Goal: Transaction & Acquisition: Download file/media

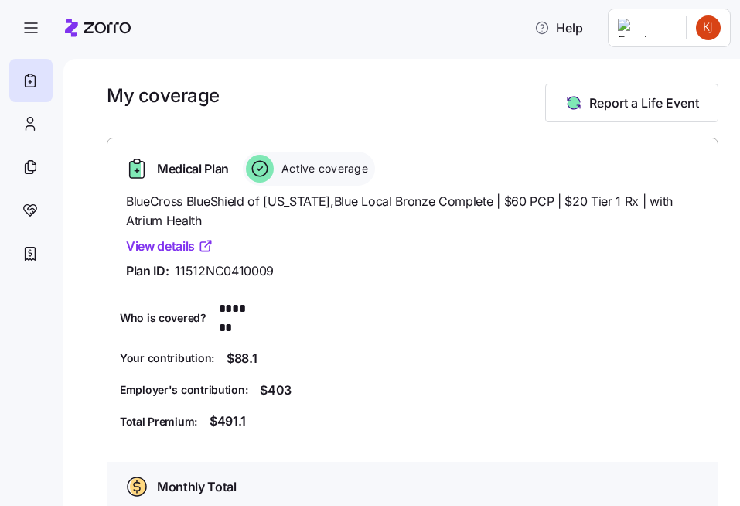
click at [157, 251] on link "View details" at bounding box center [169, 246] width 87 height 19
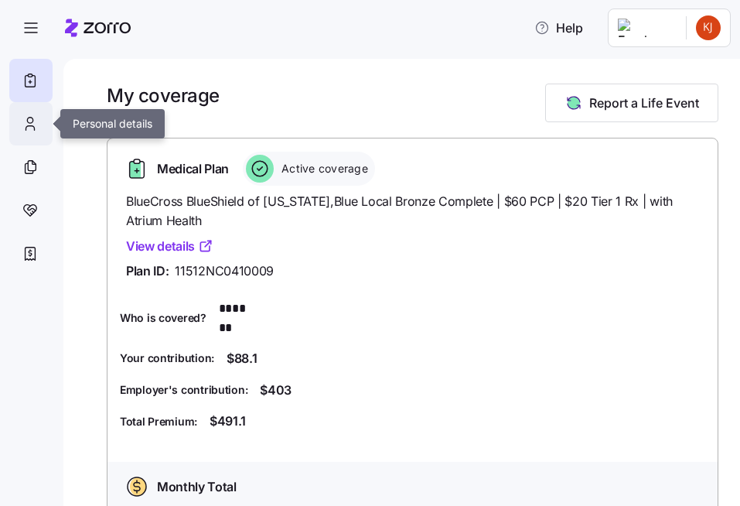
click at [26, 135] on div at bounding box center [30, 123] width 43 height 43
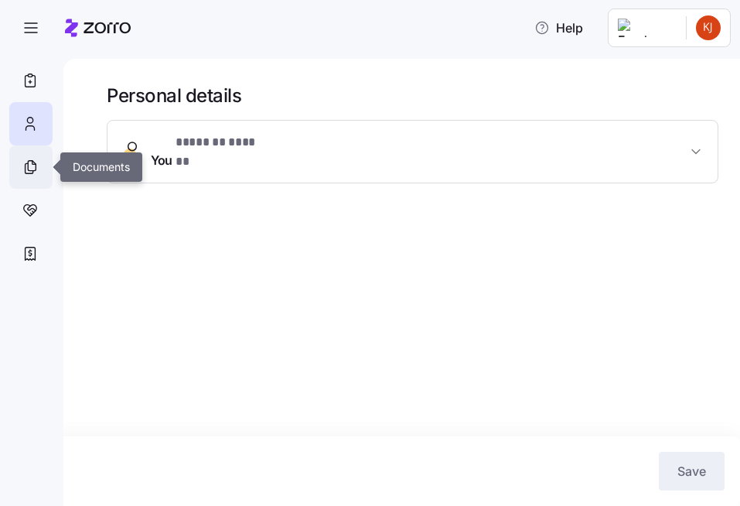
click at [22, 179] on div at bounding box center [30, 166] width 43 height 43
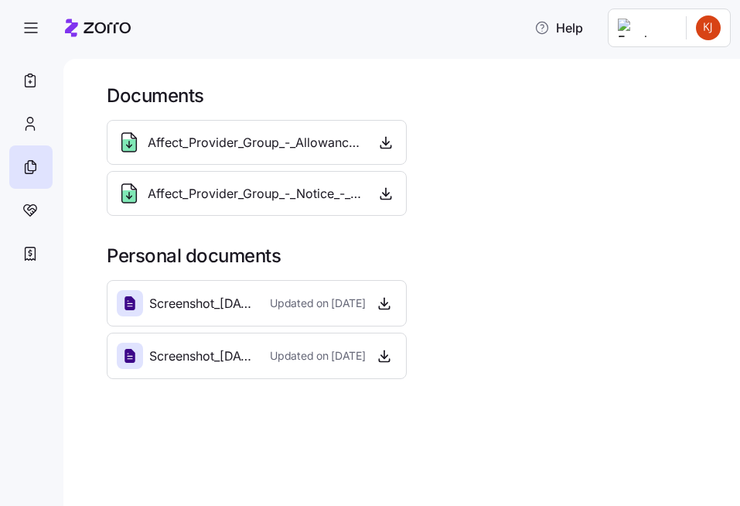
click at [246, 141] on span "Affect_Provider_Group_-_Allowance_Model_-_2025.pdf" at bounding box center [255, 142] width 215 height 19
click at [371, 141] on span "button" at bounding box center [386, 142] width 20 height 23
click at [333, 142] on span "Affect_Provider_Group_-_Allowance_Model_-_2025.pdf" at bounding box center [255, 142] width 215 height 19
click at [357, 188] on span "Affect_Provider_Group_-_Notice_-_2025.pdf" at bounding box center [255, 193] width 215 height 19
click at [277, 310] on span "Updated on [DATE]" at bounding box center [317, 303] width 95 height 15
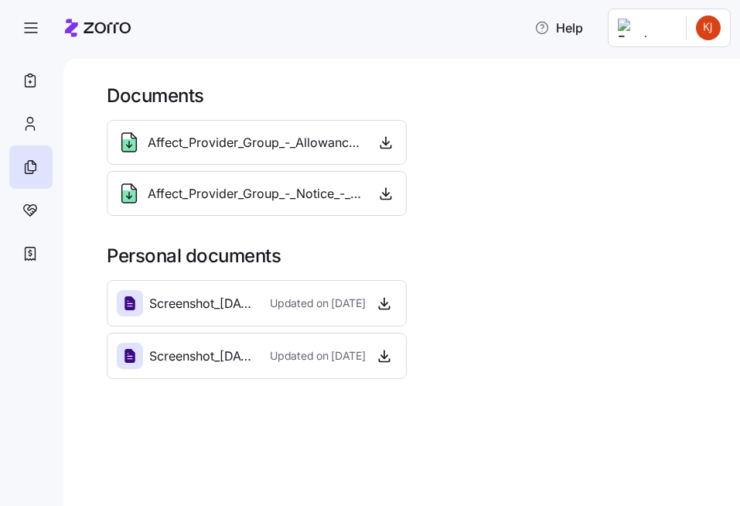
click at [227, 310] on span "Screenshot_[DATE]_at_1.38.43%E2%80%AFPM.png" at bounding box center [203, 303] width 108 height 19
click at [371, 139] on icon "button" at bounding box center [385, 142] width 15 height 15
